Goal: Task Accomplishment & Management: Complete application form

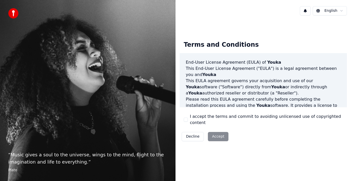
click at [219, 133] on div "Decline Accept" at bounding box center [205, 136] width 51 height 13
click at [209, 118] on label "I accept the terms and commit to avoiding unlicensed use of copyrighted content" at bounding box center [266, 120] width 153 height 12
click at [188, 118] on button "I accept the terms and commit to avoiding unlicensed use of copyrighted content" at bounding box center [186, 120] width 4 height 4
click at [216, 133] on button "Accept" at bounding box center [218, 136] width 21 height 9
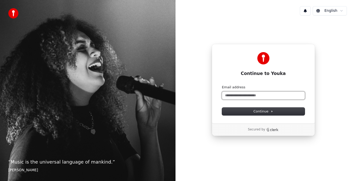
click at [253, 95] on input "Email address" at bounding box center [263, 96] width 83 height 8
